Goal: Task Accomplishment & Management: Manage account settings

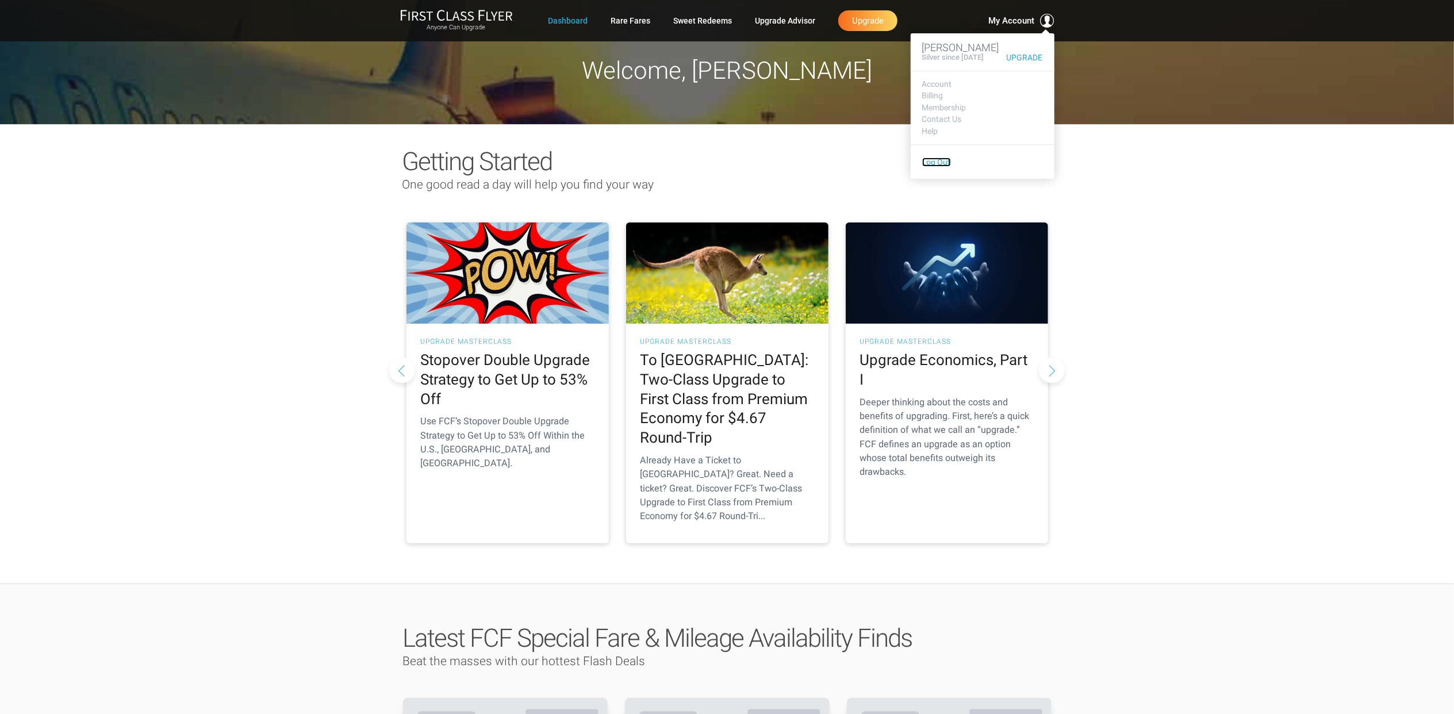
click at [936, 167] on link "Log Out" at bounding box center [936, 162] width 29 height 9
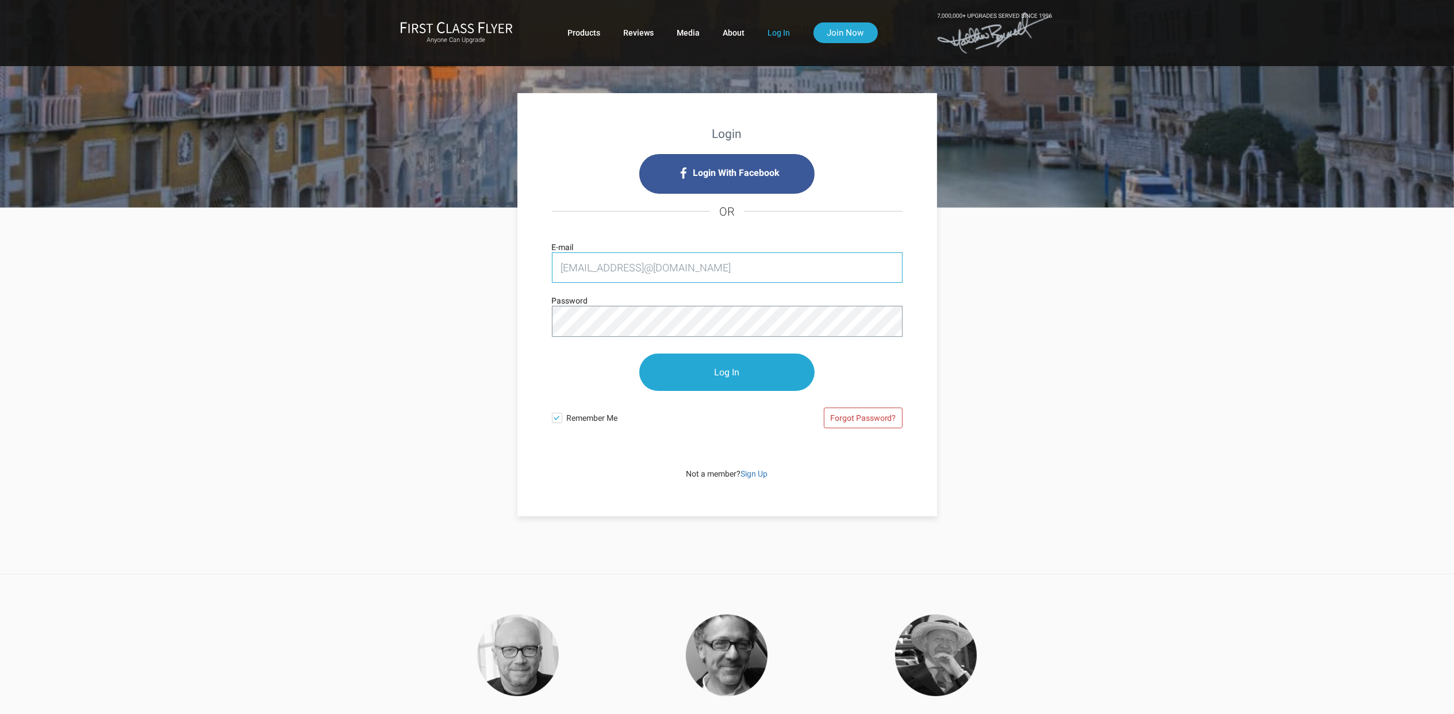
click at [642, 270] on input "[EMAIL_ADDRESS]@[DOMAIN_NAME]" at bounding box center [727, 267] width 351 height 30
click at [640, 270] on input "[EMAIL_ADDRESS]@[DOMAIN_NAME]" at bounding box center [727, 267] width 351 height 30
type input "[EMAIL_ADDRESS][DOMAIN_NAME]"
click at [700, 359] on input "Log In" at bounding box center [726, 372] width 175 height 37
